Goal: Find specific page/section: Find specific page/section

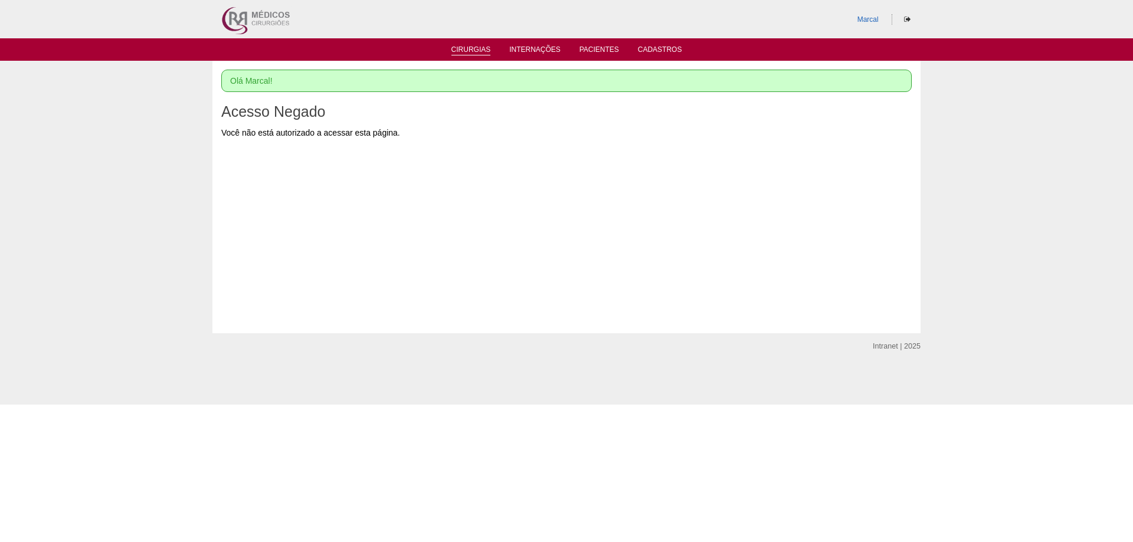
click at [470, 45] on li "Cirurgias" at bounding box center [471, 48] width 56 height 9
click at [470, 45] on link "Cirurgias" at bounding box center [471, 50] width 40 height 10
